Goal: Information Seeking & Learning: Learn about a topic

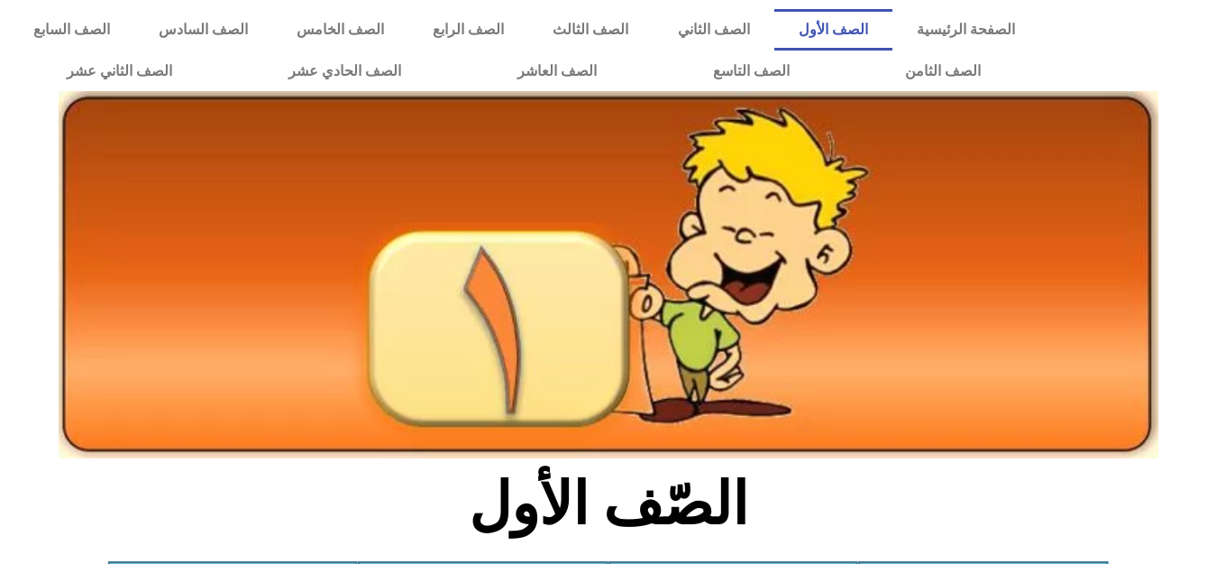
scroll to position [325, 0]
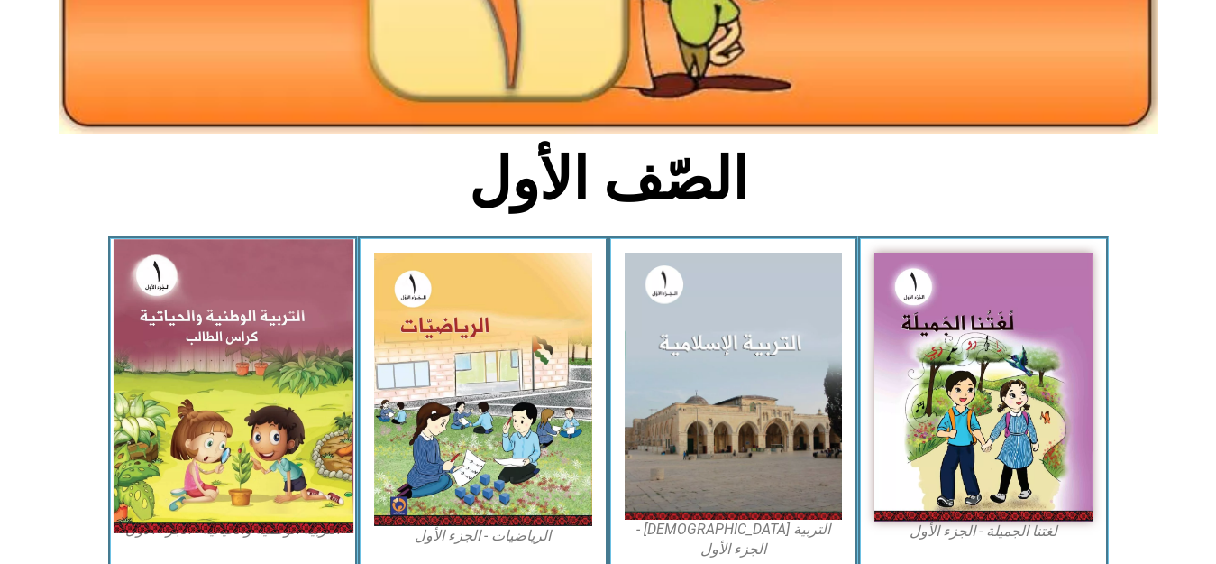
click at [252, 326] on img at bounding box center [233, 385] width 240 height 293
click at [271, 392] on img at bounding box center [233, 385] width 240 height 293
click at [292, 383] on img at bounding box center [233, 385] width 240 height 293
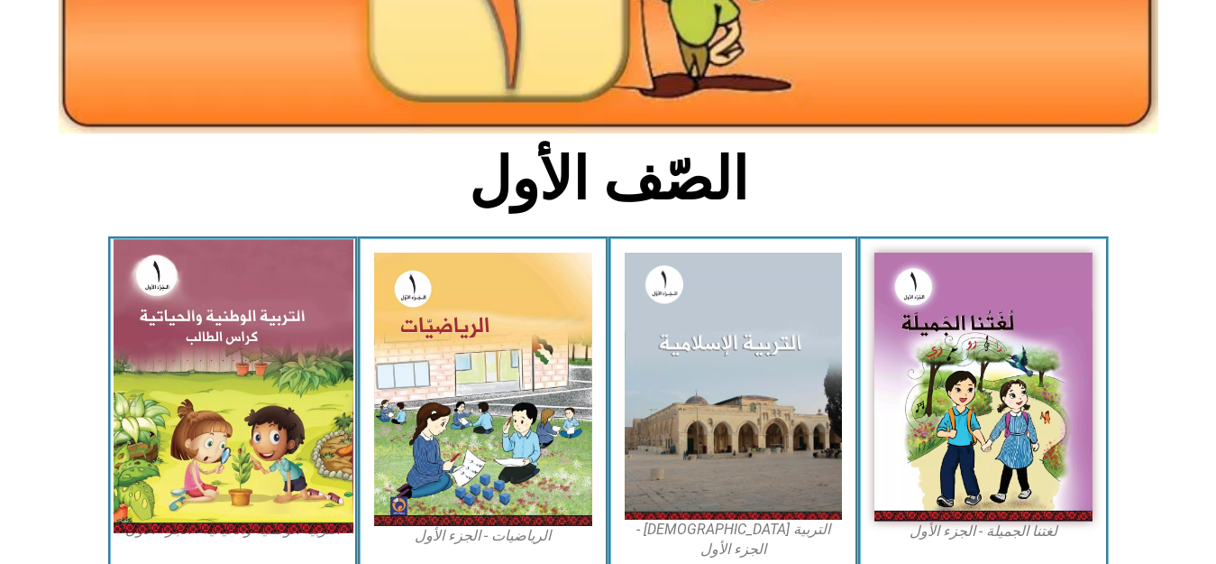
click at [292, 383] on img at bounding box center [233, 385] width 240 height 293
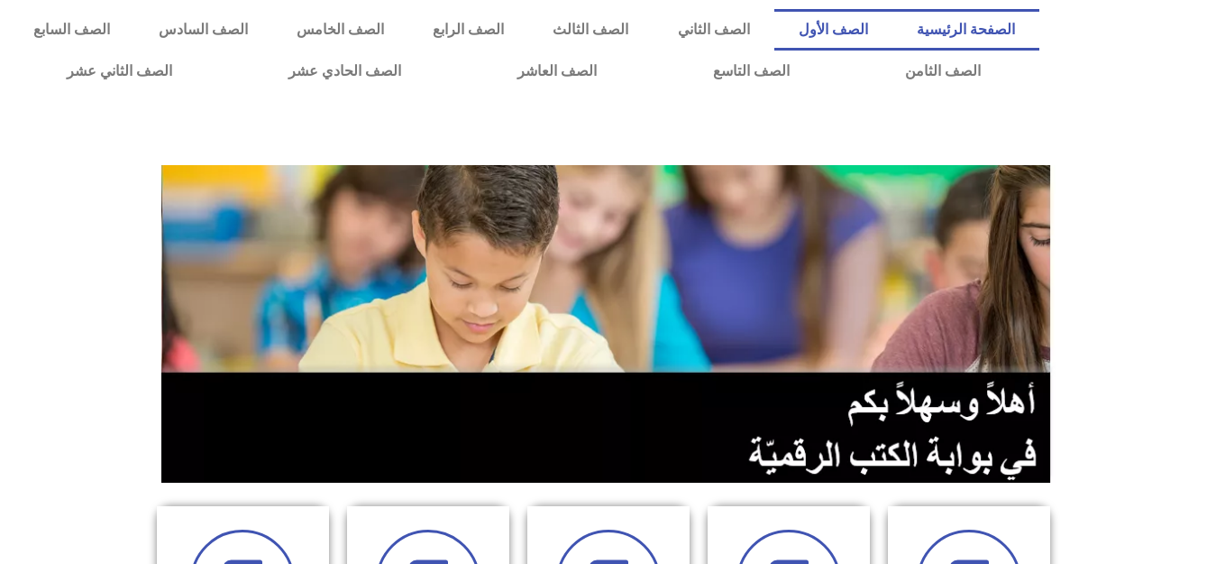
click at [883, 27] on link "الصف الأول" at bounding box center [834, 29] width 118 height 41
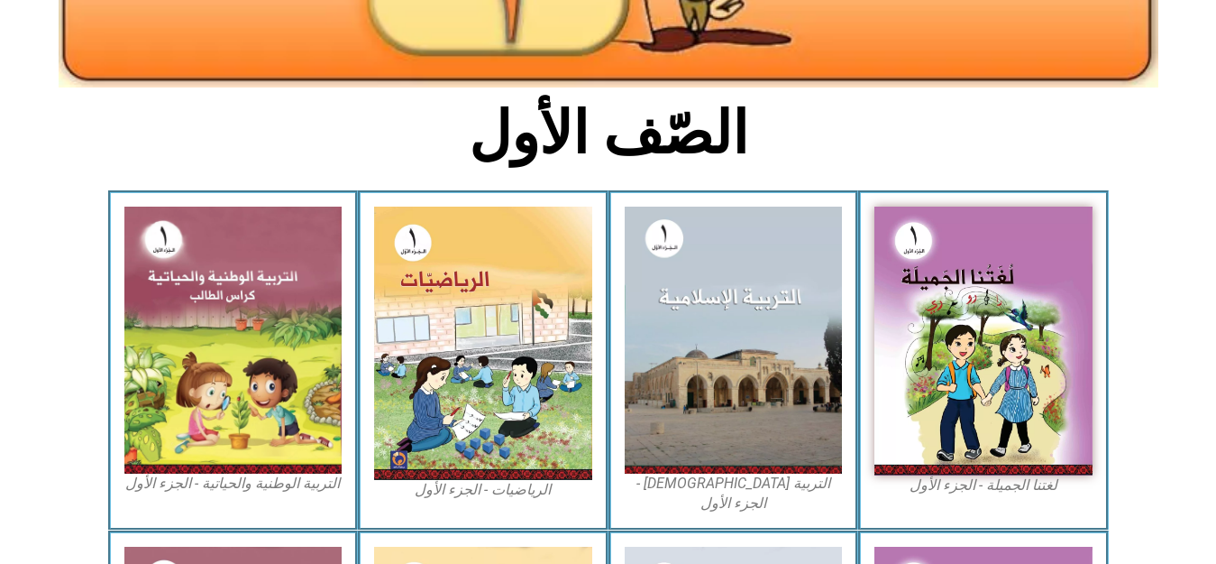
scroll to position [385, 0]
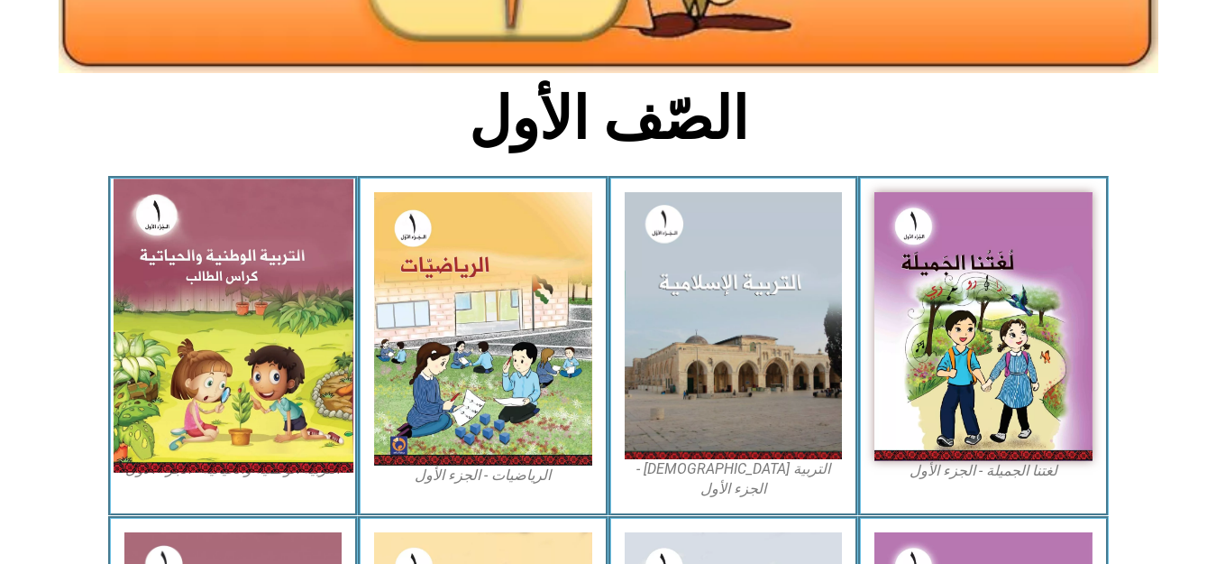
click at [270, 340] on img at bounding box center [233, 325] width 240 height 293
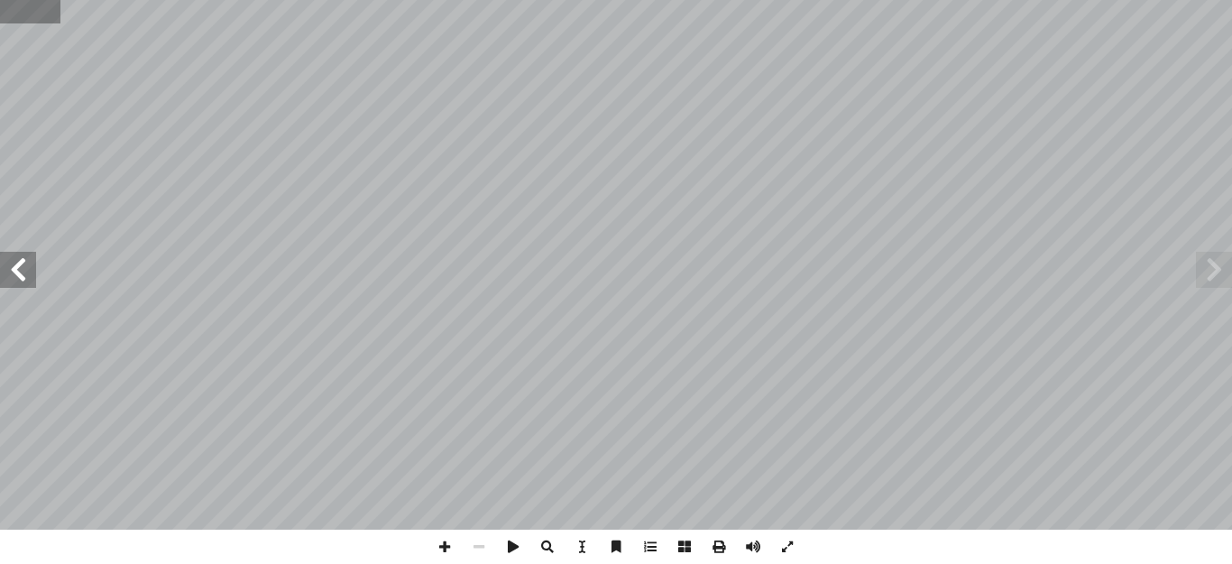
click at [23, 13] on input "text" at bounding box center [30, 11] width 60 height 23
type input "**"
click at [1222, 261] on span at bounding box center [1214, 270] width 36 height 36
click at [17, 269] on span at bounding box center [18, 270] width 36 height 36
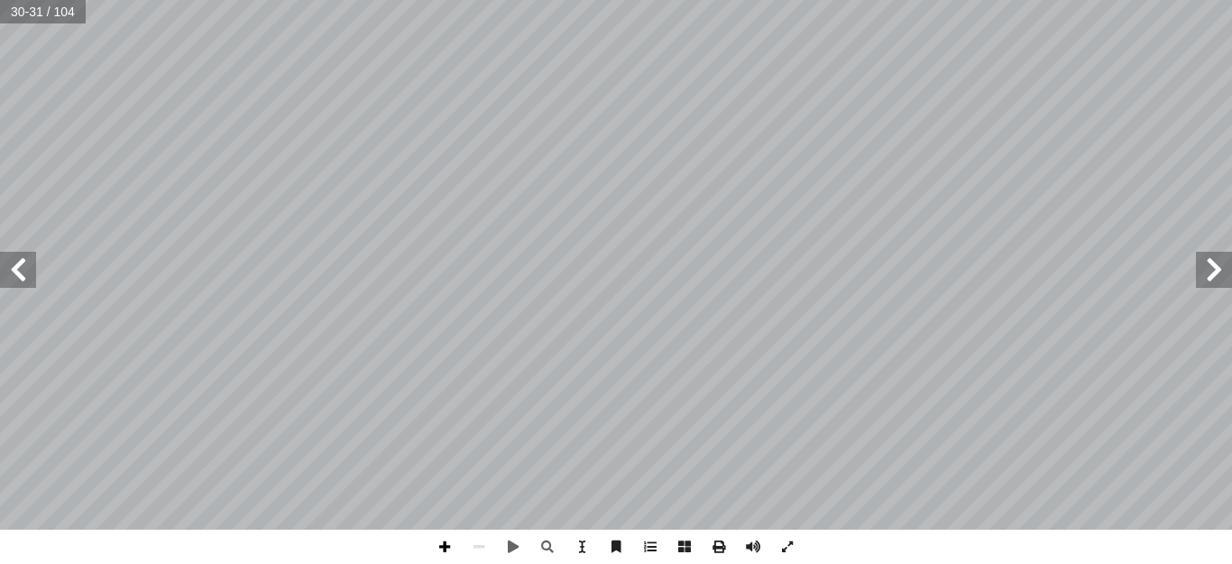
click at [437, 541] on span at bounding box center [444, 546] width 34 height 34
click at [480, 548] on span at bounding box center [479, 546] width 34 height 34
click at [438, 546] on span at bounding box center [444, 546] width 34 height 34
click at [444, 546] on span at bounding box center [444, 546] width 34 height 34
click at [473, 530] on span at bounding box center [479, 546] width 34 height 34
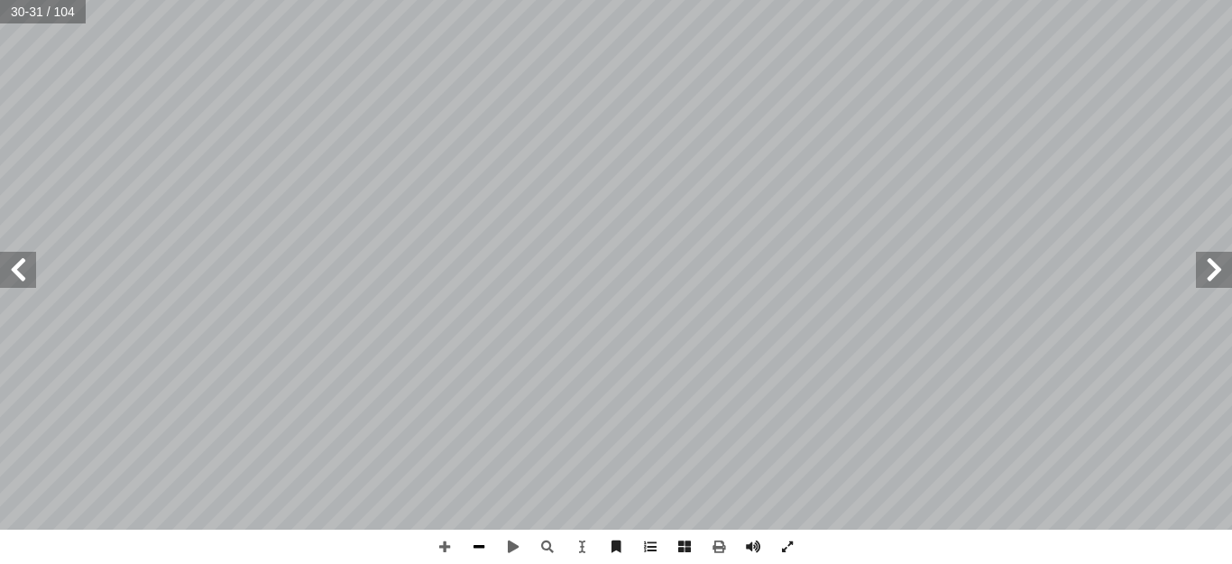
click at [474, 543] on span at bounding box center [479, 546] width 34 height 34
click at [28, 262] on span at bounding box center [18, 270] width 36 height 36
